Goal: Information Seeking & Learning: Learn about a topic

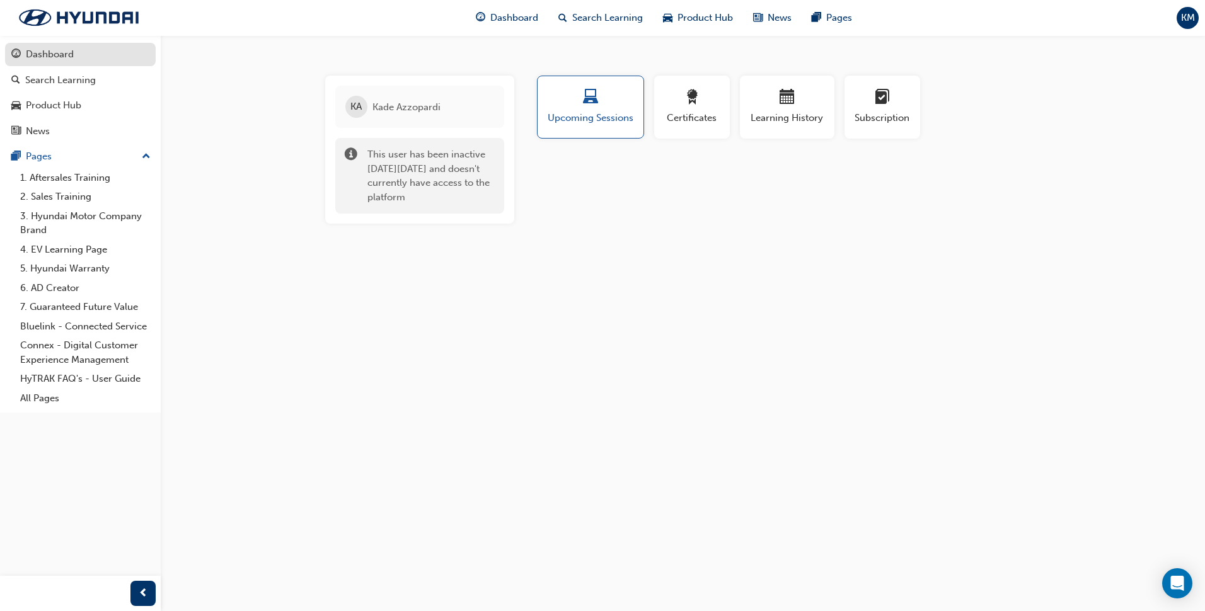
click at [26, 52] on div "Dashboard" at bounding box center [50, 54] width 48 height 14
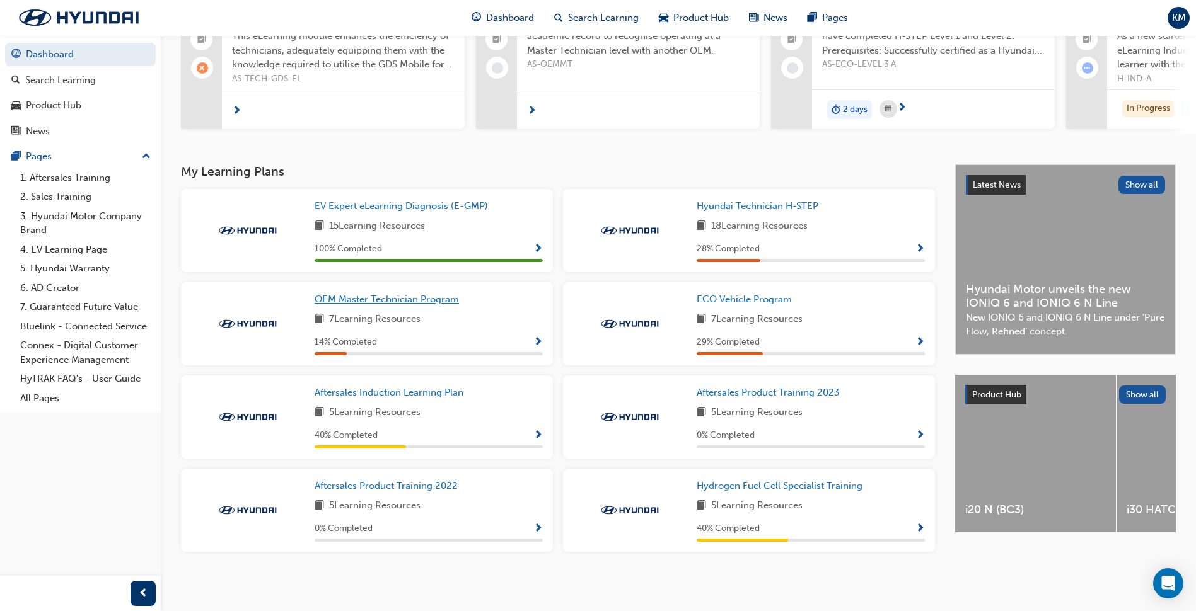
scroll to position [150, 0]
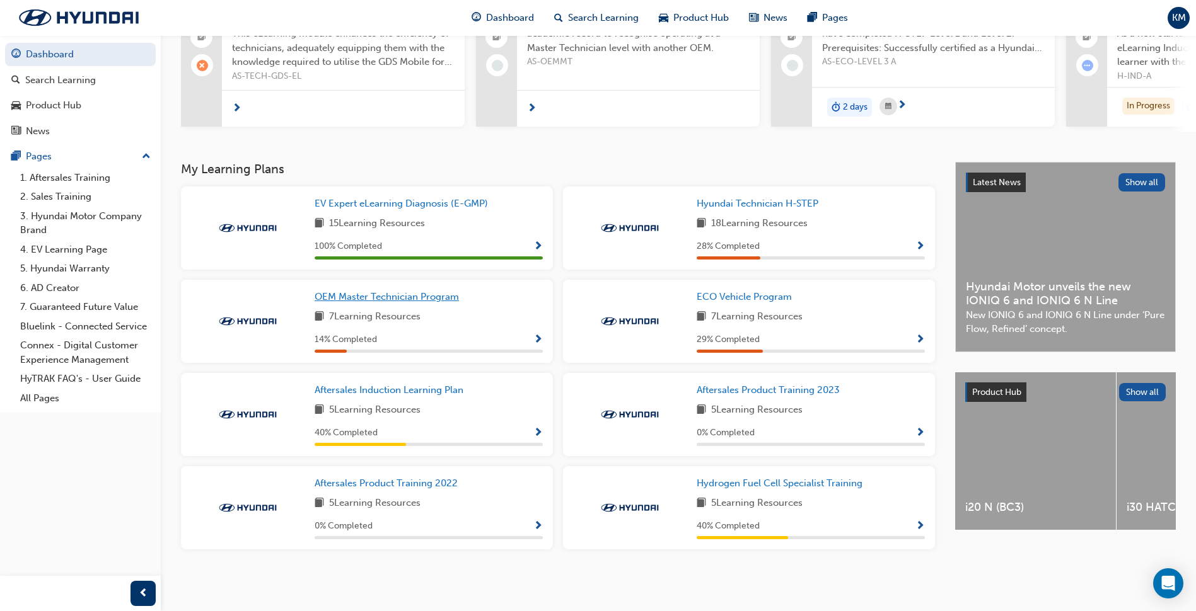
click at [429, 294] on span "OEM Master Technician Program" at bounding box center [387, 296] width 144 height 11
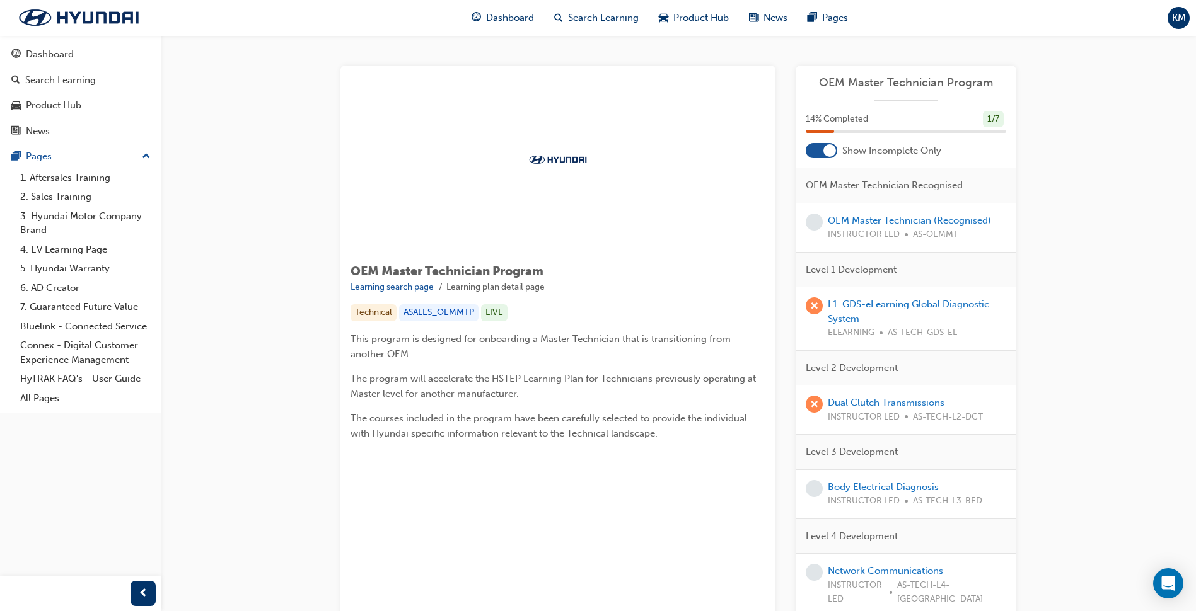
click at [825, 156] on div at bounding box center [829, 150] width 13 height 13
click at [861, 221] on link "OEM Master Technician (Recognised)" at bounding box center [909, 220] width 163 height 11
click at [1172, 21] on span "KM" at bounding box center [1179, 18] width 14 height 14
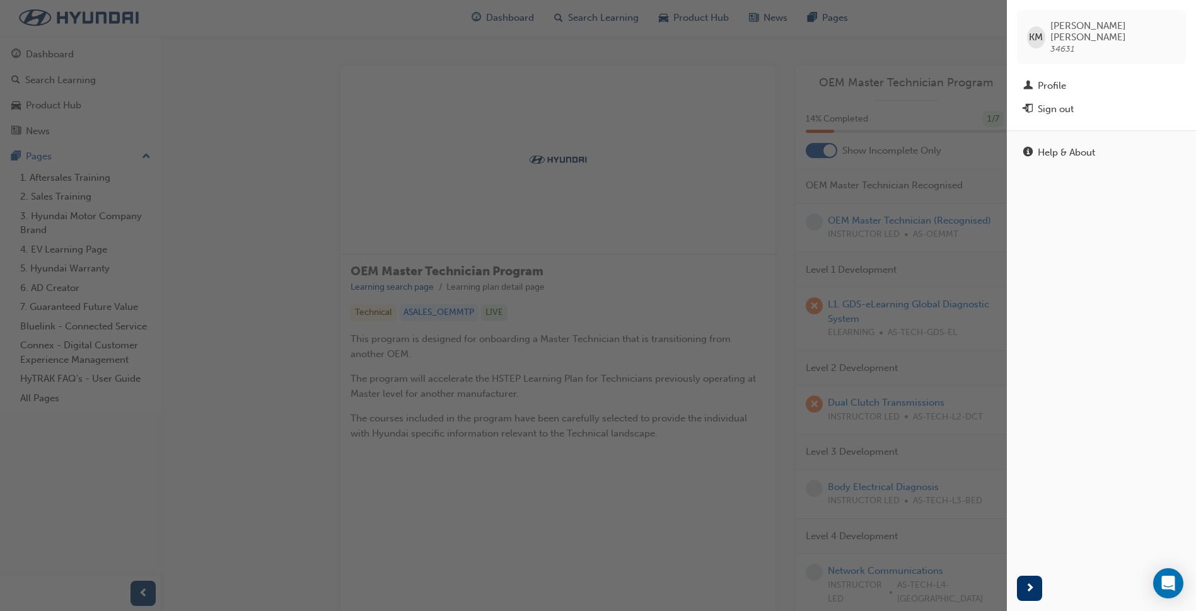
click at [306, 103] on div "button" at bounding box center [503, 305] width 1007 height 611
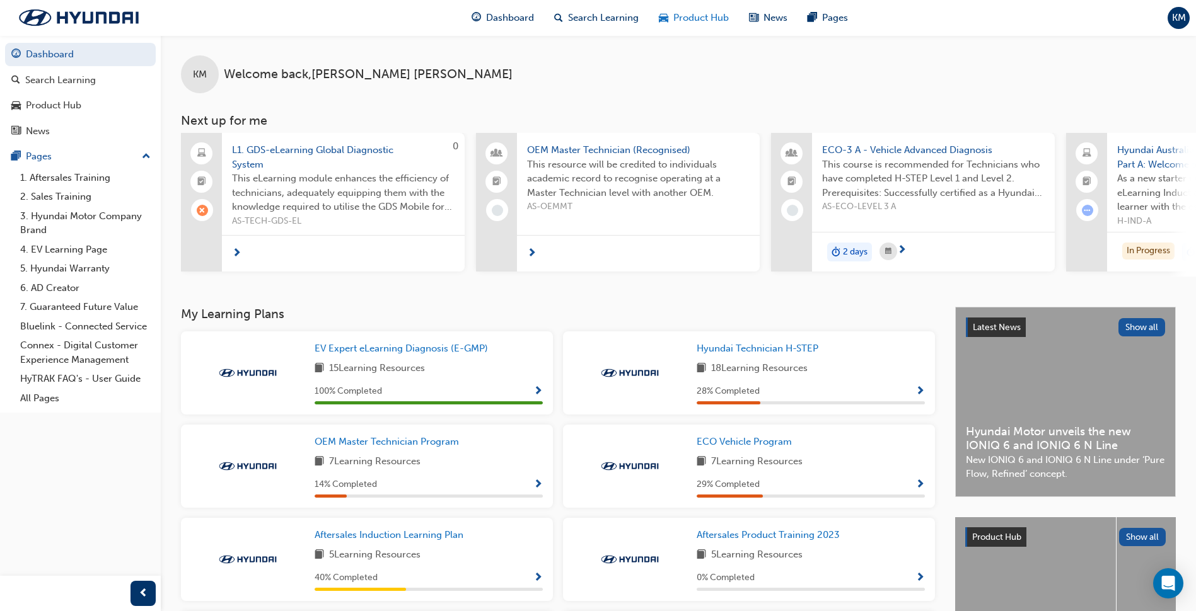
click at [695, 20] on span "Product Hub" at bounding box center [700, 18] width 55 height 14
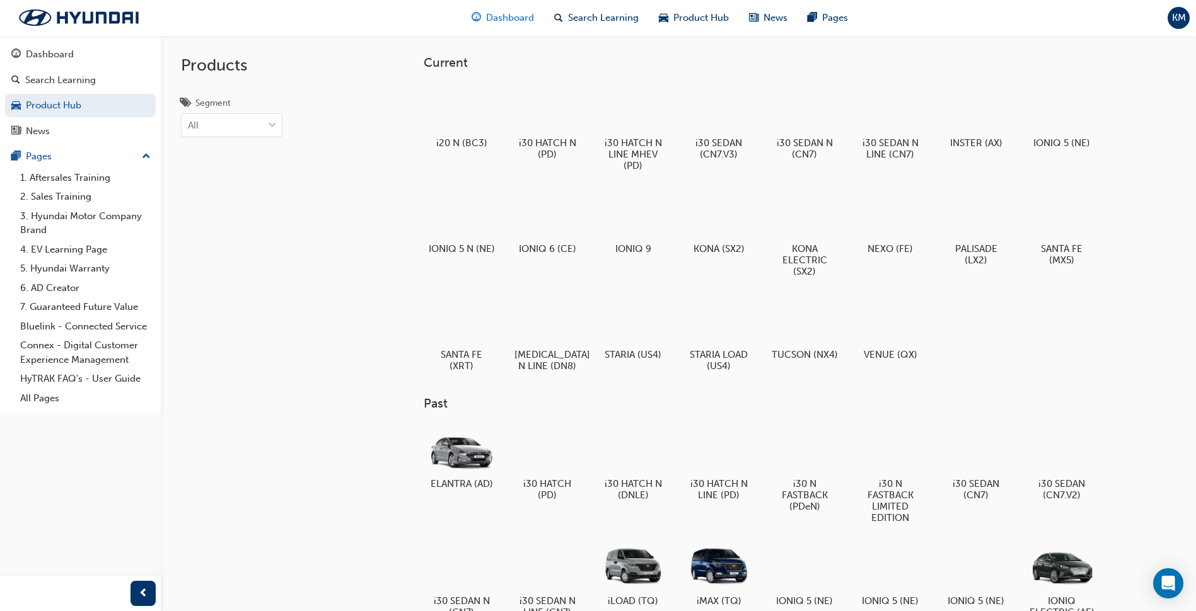
click at [498, 20] on span "Dashboard" at bounding box center [510, 18] width 48 height 14
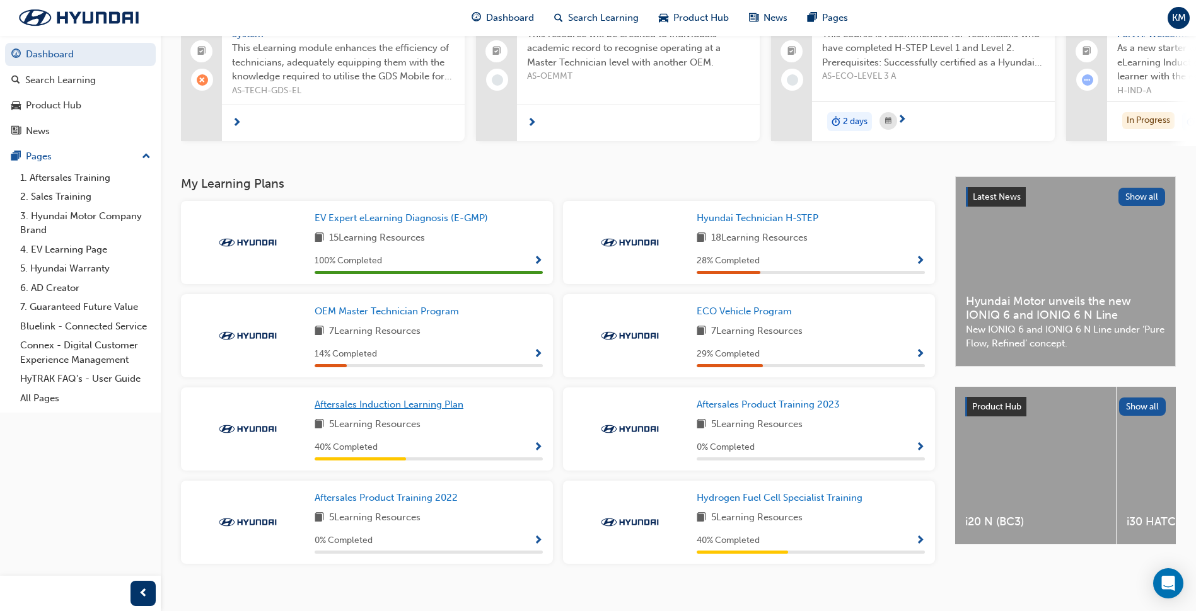
scroll to position [150, 0]
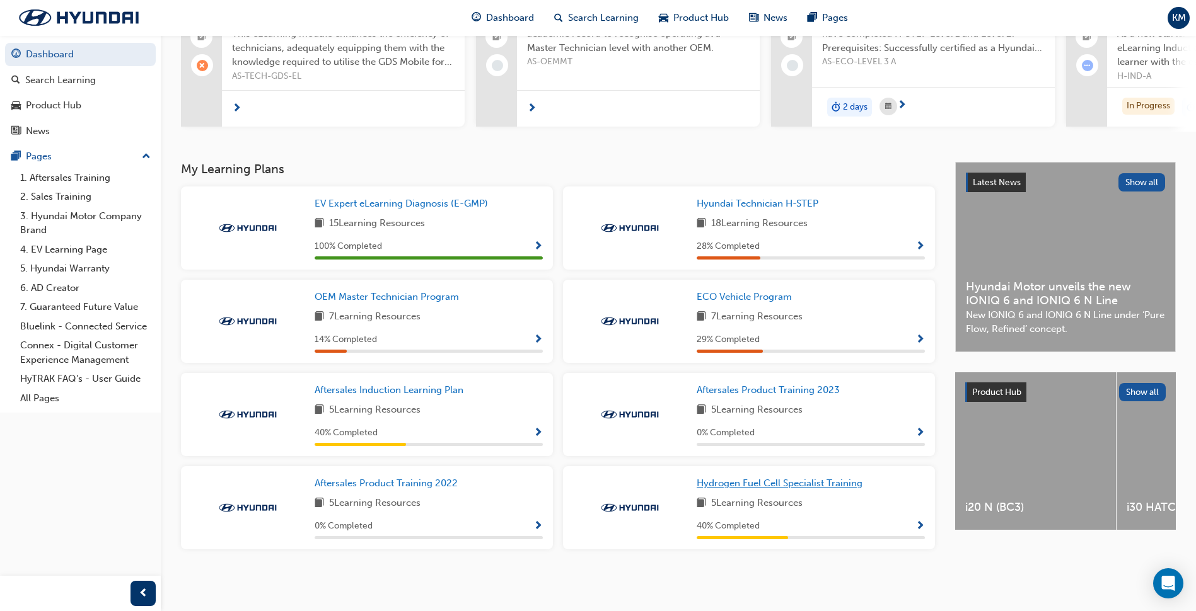
click at [784, 478] on span "Hydrogen Fuel Cell Specialist Training" at bounding box center [779, 483] width 166 height 11
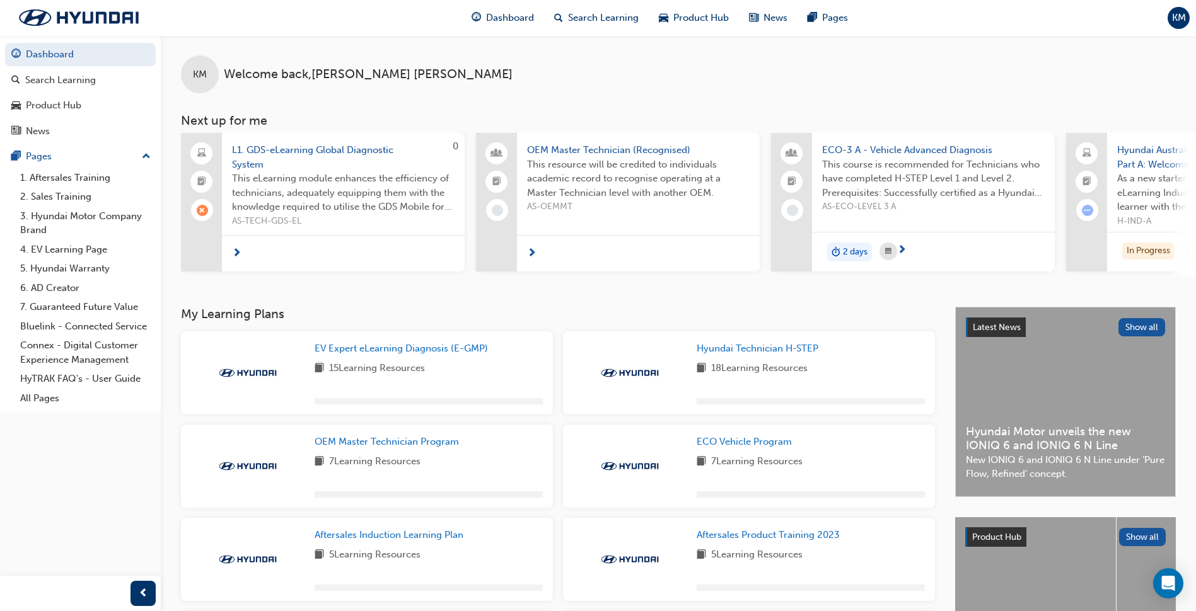
click at [1184, 13] on span "KM" at bounding box center [1179, 18] width 14 height 14
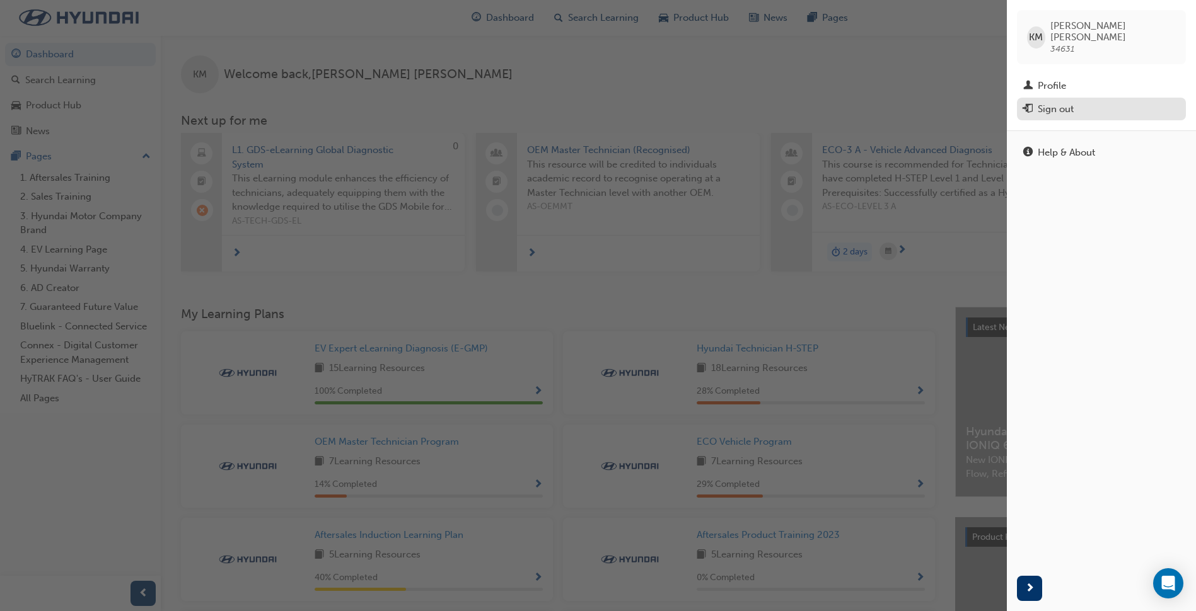
click at [1075, 101] on div "Sign out" at bounding box center [1101, 109] width 156 height 16
